Goal: Information Seeking & Learning: Understand process/instructions

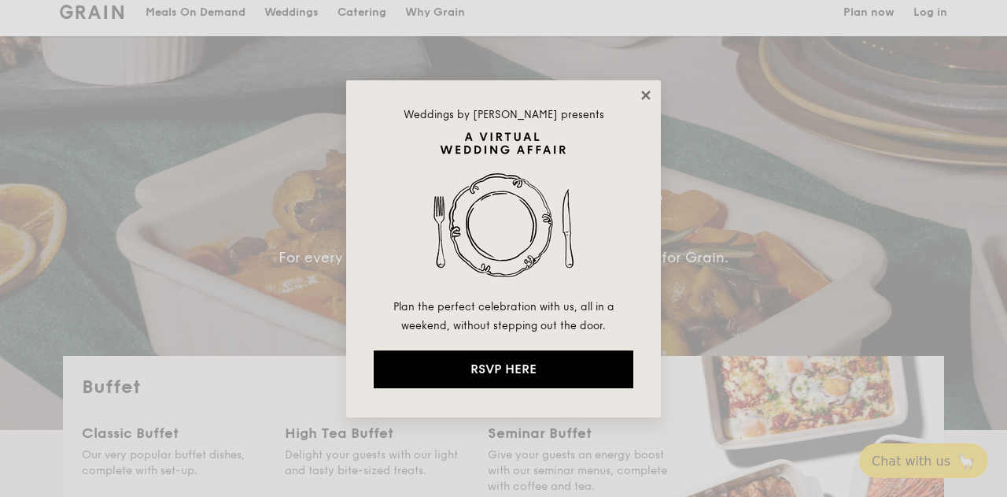
click at [647, 94] on icon at bounding box center [645, 95] width 9 height 9
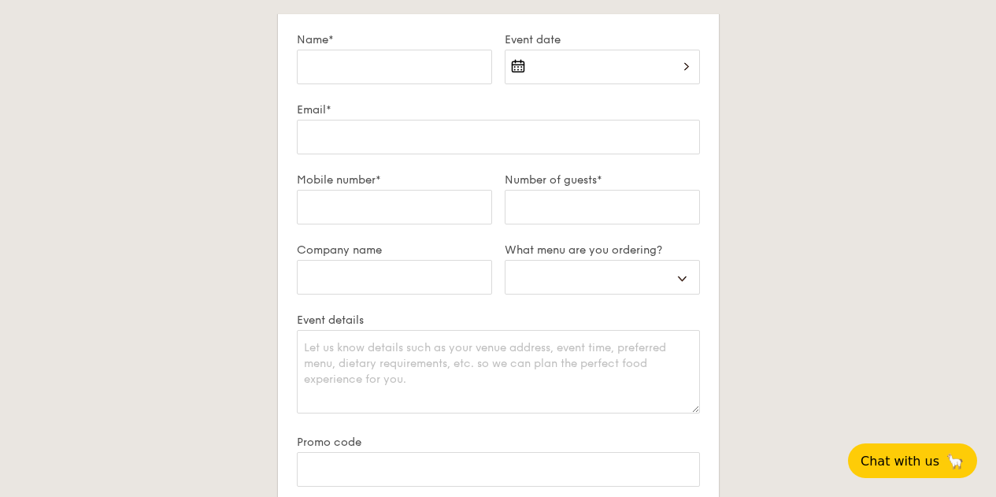
scroll to position [2800, 0]
select select "buffet"
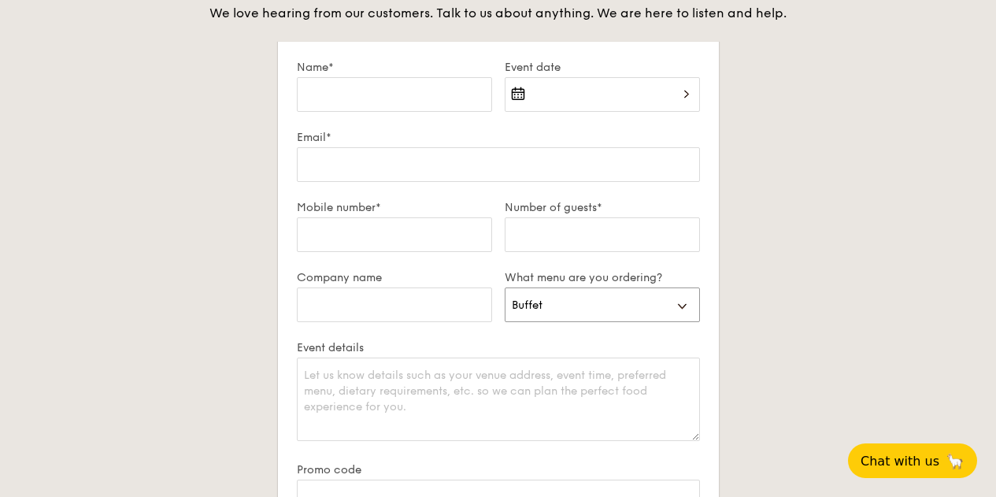
scroll to position [2772, 0]
click at [867, 470] on button "Chat with us 🦙" at bounding box center [912, 460] width 135 height 36
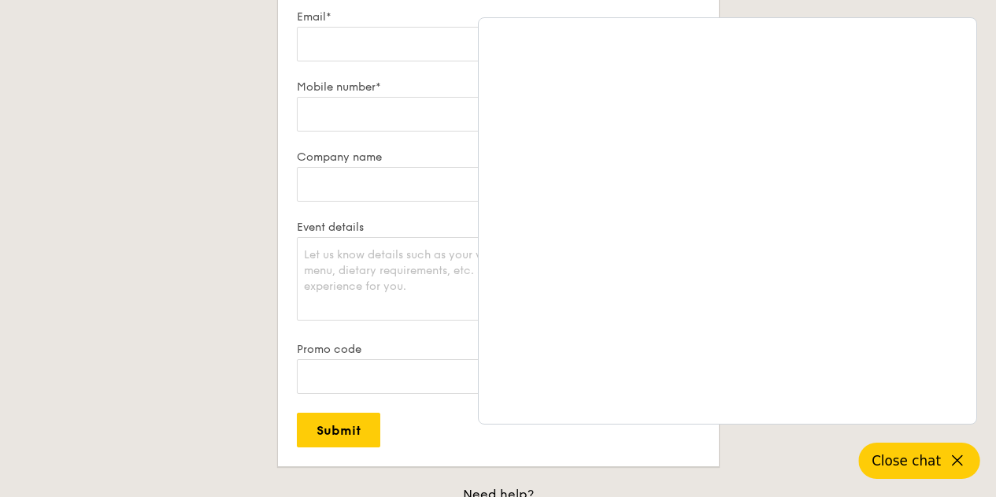
scroll to position [2892, 0]
click at [886, 457] on span "Close chat" at bounding box center [905, 461] width 69 height 16
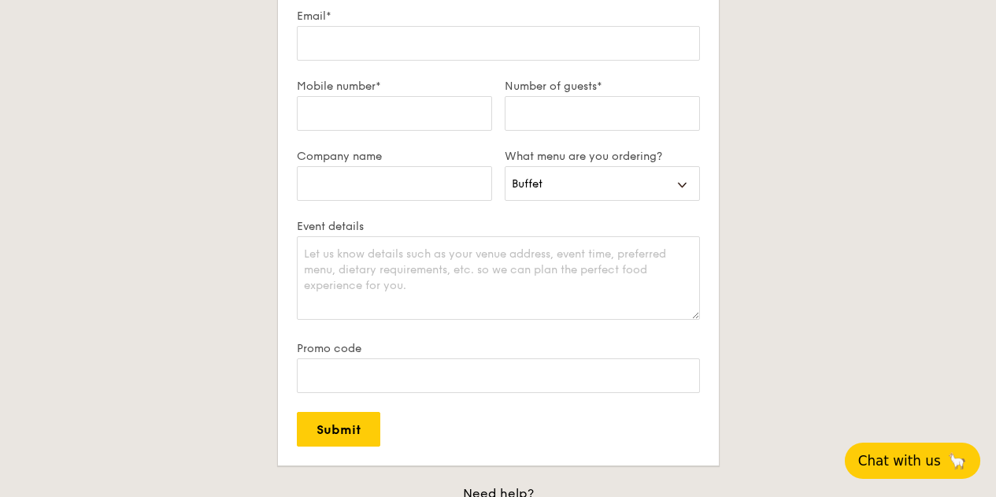
click at [880, 456] on span "Chat with us" at bounding box center [899, 461] width 83 height 16
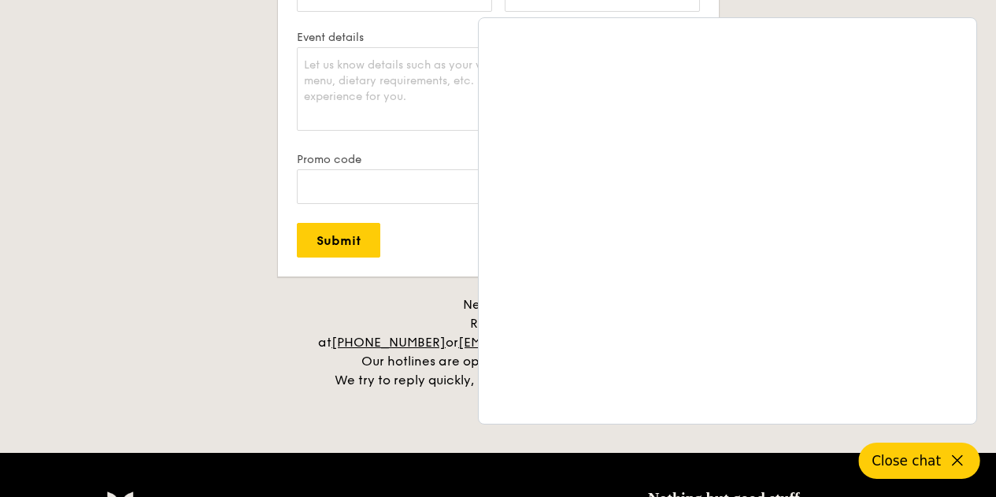
scroll to position [3113, 0]
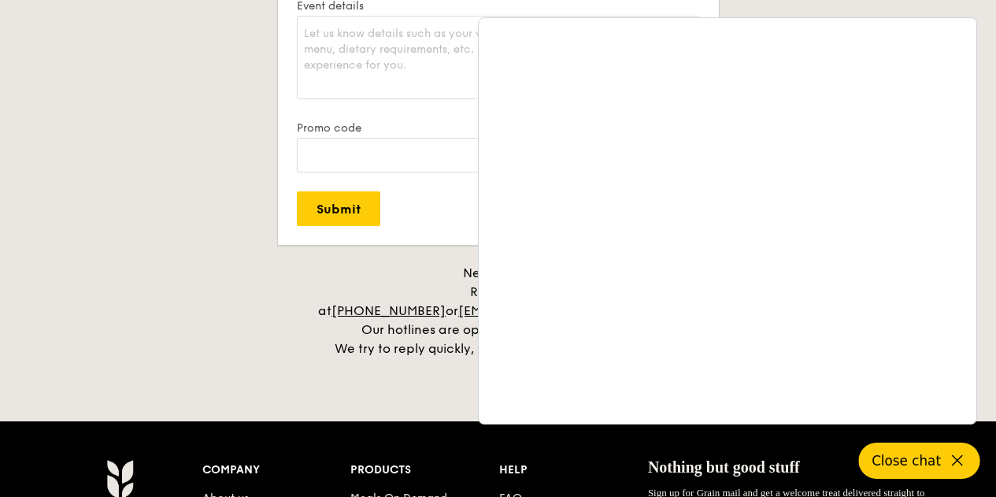
click at [907, 459] on span "Close chat" at bounding box center [905, 461] width 69 height 16
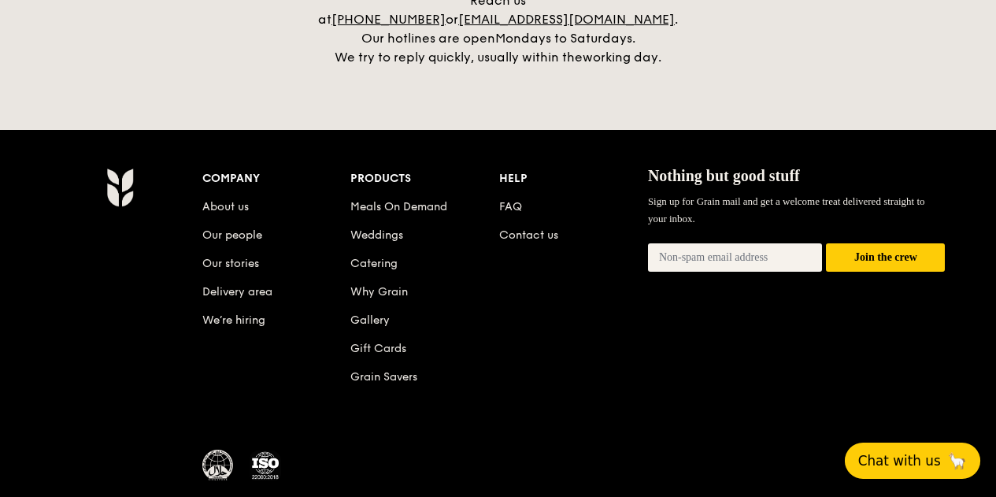
scroll to position [3409, 0]
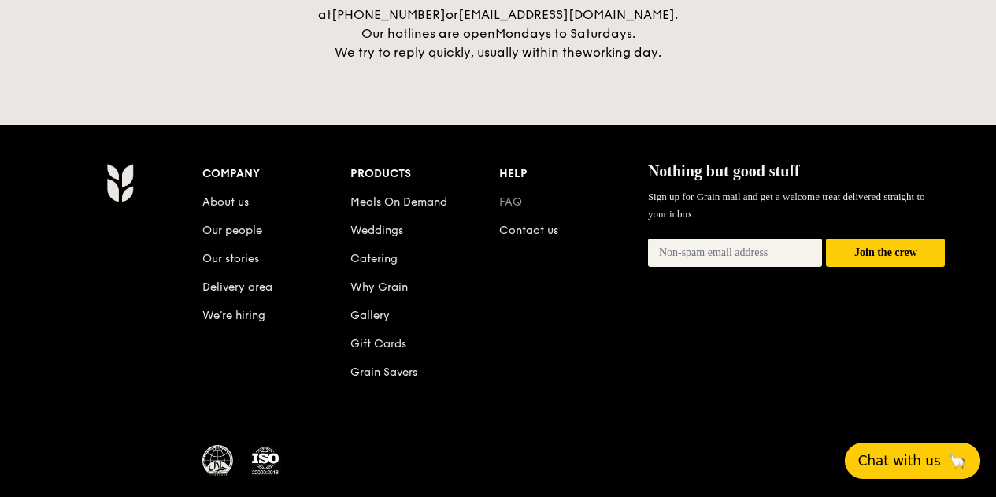
click at [509, 198] on link "FAQ" at bounding box center [510, 201] width 23 height 13
